Goal: Find specific page/section: Find specific page/section

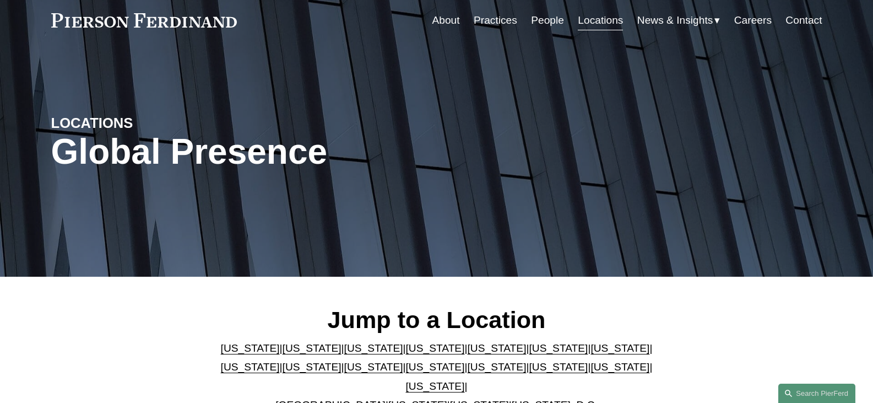
scroll to position [110, 0]
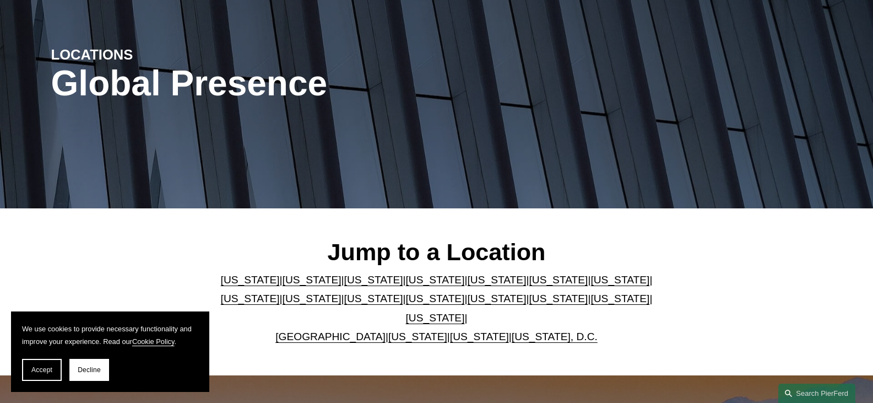
click at [292, 285] on link "[US_STATE]" at bounding box center [312, 280] width 59 height 12
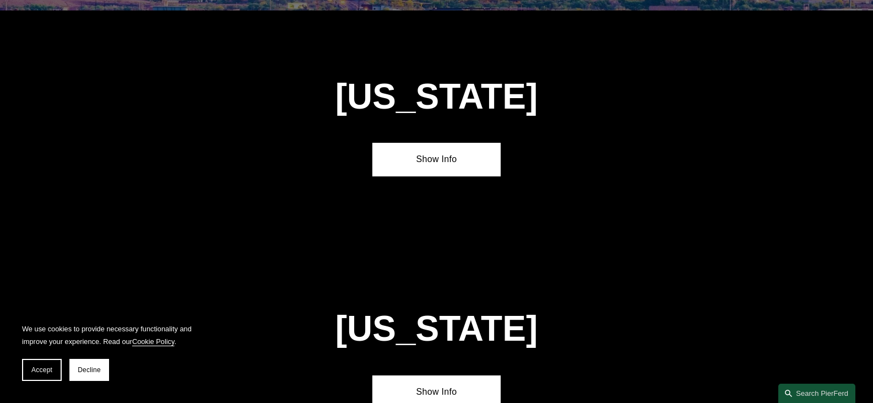
scroll to position [709, 0]
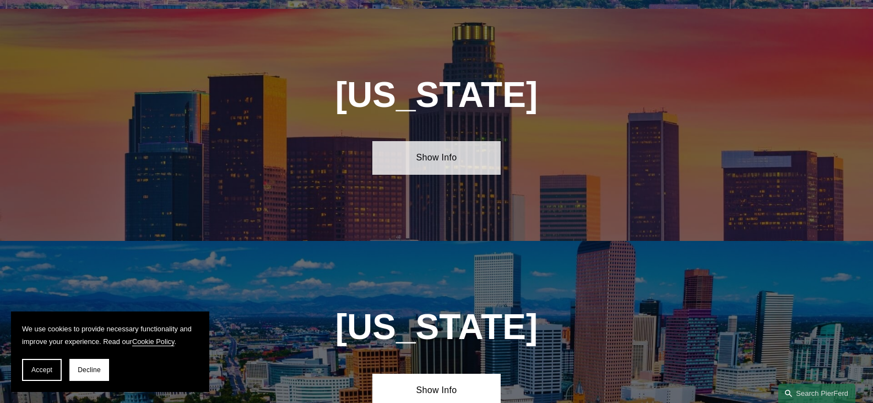
click at [432, 150] on link "Show Info" at bounding box center [436, 157] width 128 height 33
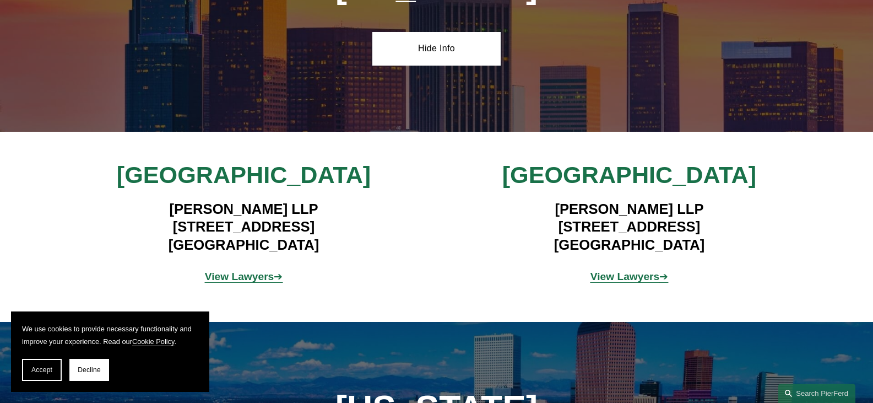
scroll to position [819, 0]
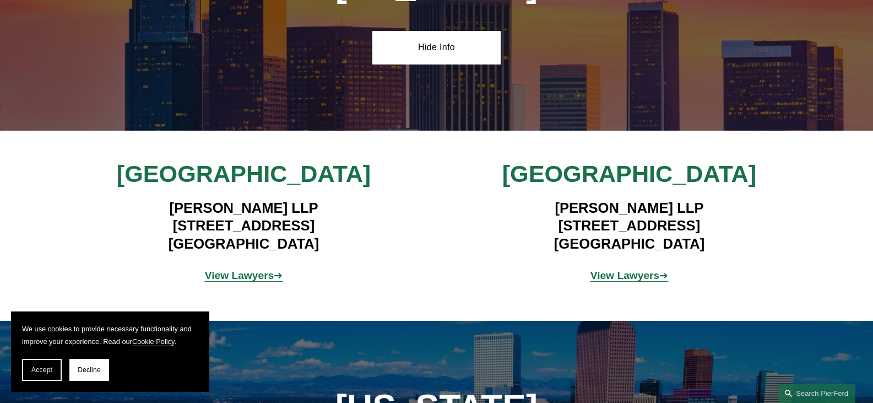
click at [269, 269] on strong "View Lawyers" at bounding box center [239, 275] width 69 height 12
